Goal: Manage account settings

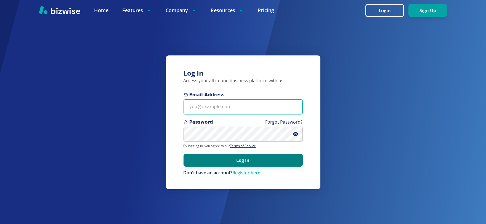
type input "exceptional1movers@gmail.com"
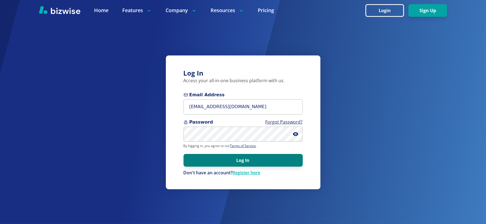
click at [263, 158] on button "Log In" at bounding box center [243, 160] width 119 height 13
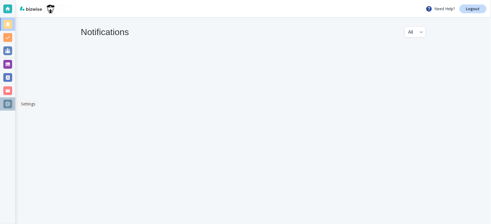
click at [9, 103] on div at bounding box center [7, 104] width 9 height 9
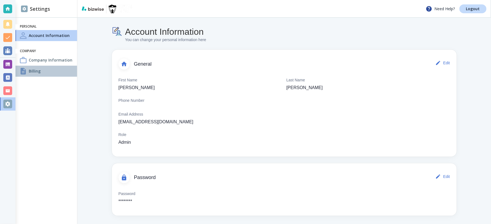
click at [34, 71] on h4 "Billing" at bounding box center [35, 71] width 12 height 6
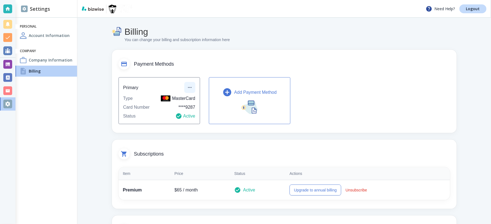
click at [189, 88] on icon "button" at bounding box center [190, 88] width 6 height 6
click at [188, 100] on li "Edit payment method" at bounding box center [207, 100] width 46 height 9
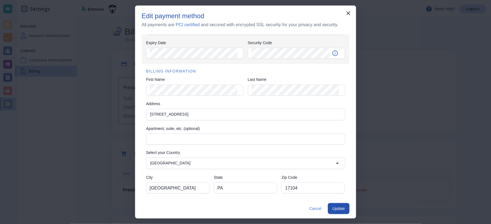
scroll to position [44, 0]
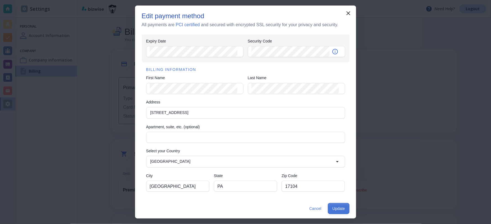
click at [342, 210] on button "Update" at bounding box center [338, 208] width 21 height 11
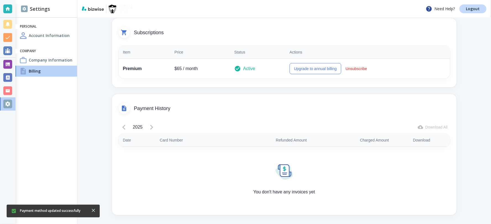
scroll to position [0, 0]
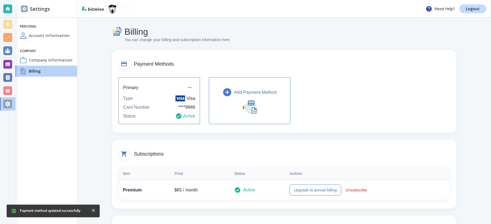
click at [48, 33] on h4 "Account Information" at bounding box center [49, 36] width 41 height 6
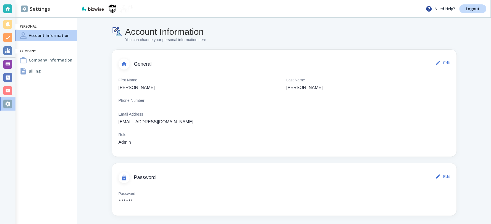
click at [39, 70] on h4 "Billing" at bounding box center [35, 71] width 12 height 6
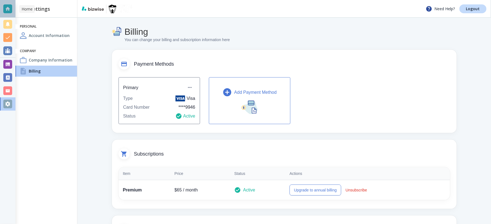
click at [9, 5] on div at bounding box center [7, 8] width 9 height 9
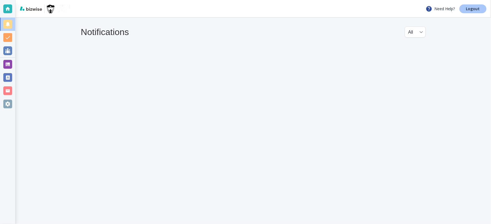
click at [476, 8] on p "Logout" at bounding box center [473, 9] width 14 height 4
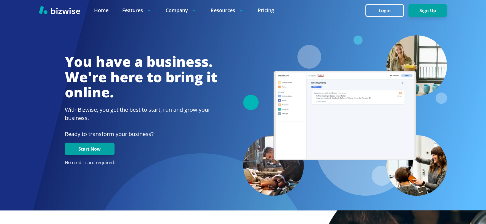
click at [235, 44] on div "You have a business. We're here to bring it online. With Bizwise, you get the b…" at bounding box center [243, 115] width 409 height 161
click at [266, 9] on link "Pricing" at bounding box center [266, 10] width 16 height 7
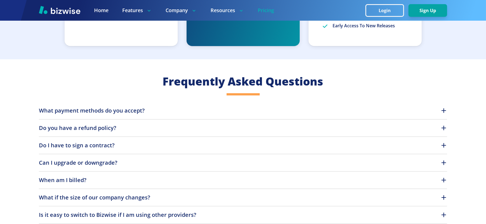
scroll to position [426, 0]
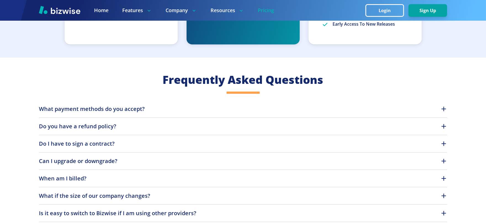
click at [443, 159] on icon "button" at bounding box center [444, 161] width 7 height 7
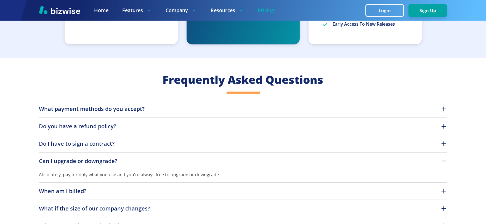
click at [443, 210] on icon "button" at bounding box center [444, 208] width 7 height 7
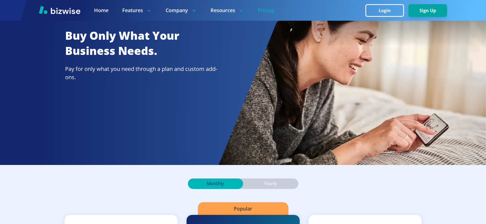
scroll to position [0, 0]
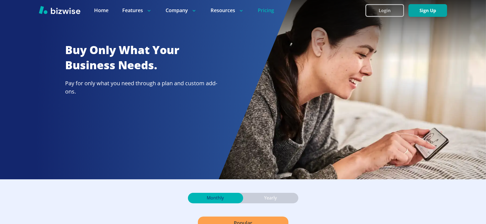
click at [394, 8] on button "Login" at bounding box center [385, 10] width 39 height 13
